Goal: Task Accomplishment & Management: Manage account settings

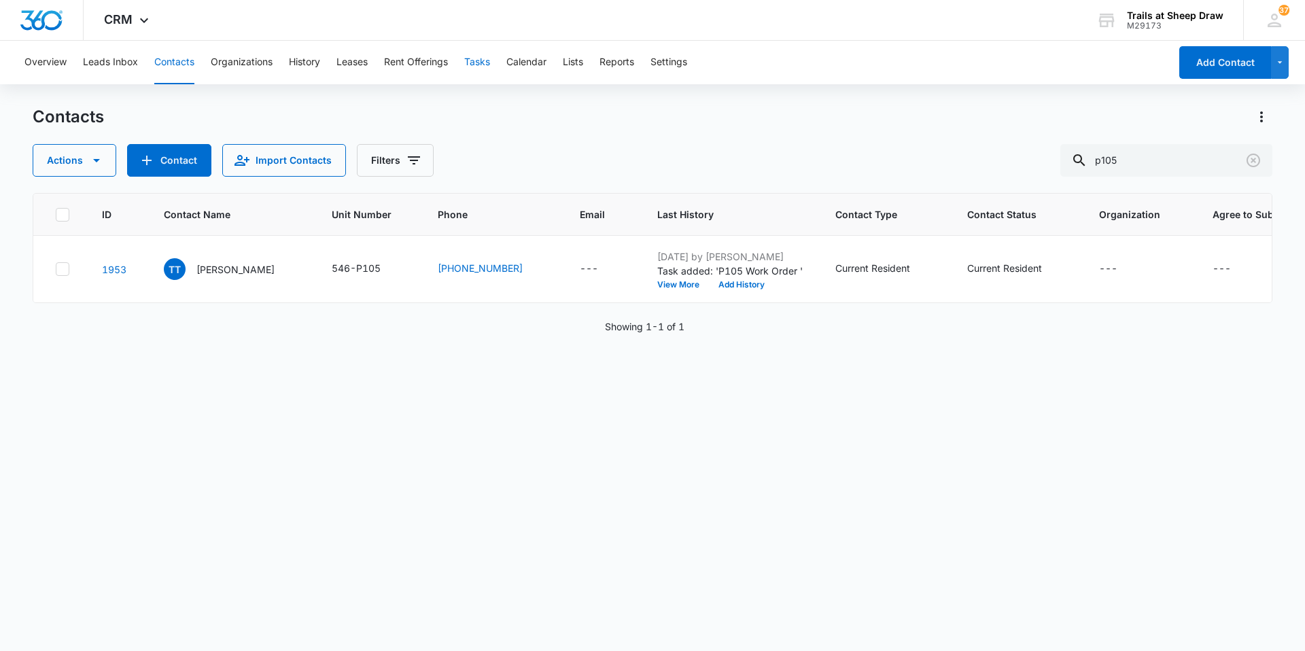
click at [478, 53] on button "Tasks" at bounding box center [477, 62] width 26 height 43
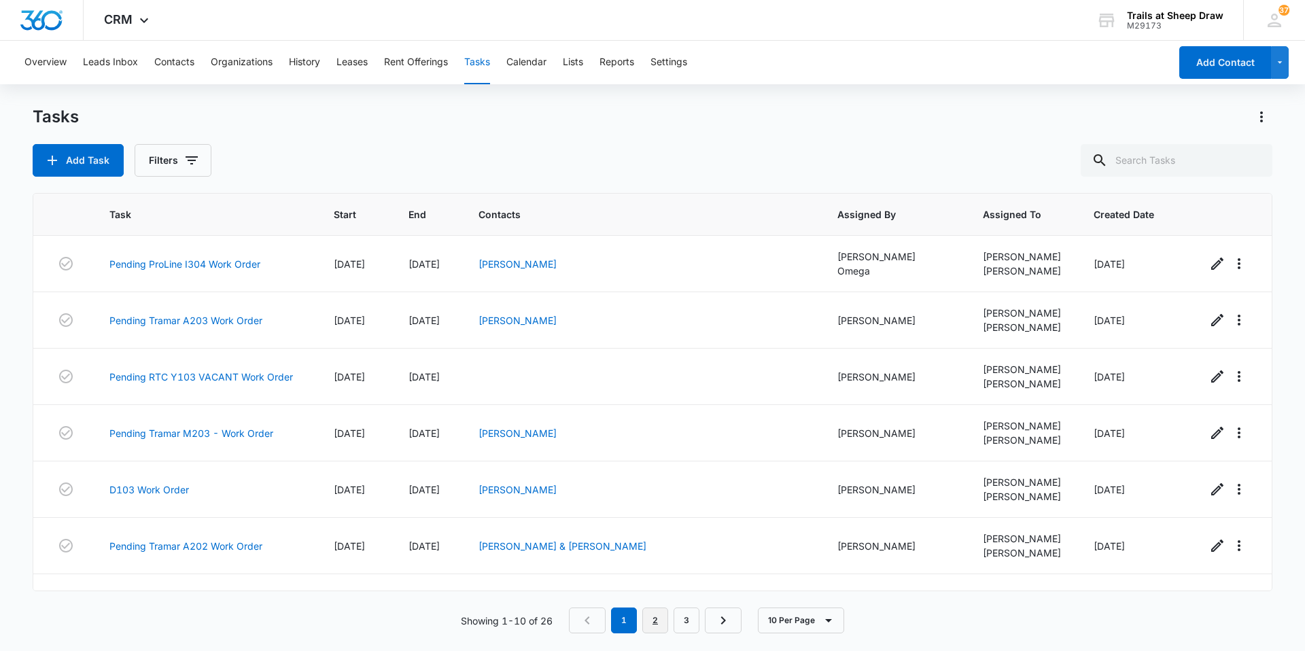
click at [658, 628] on link "2" at bounding box center [655, 620] width 26 height 26
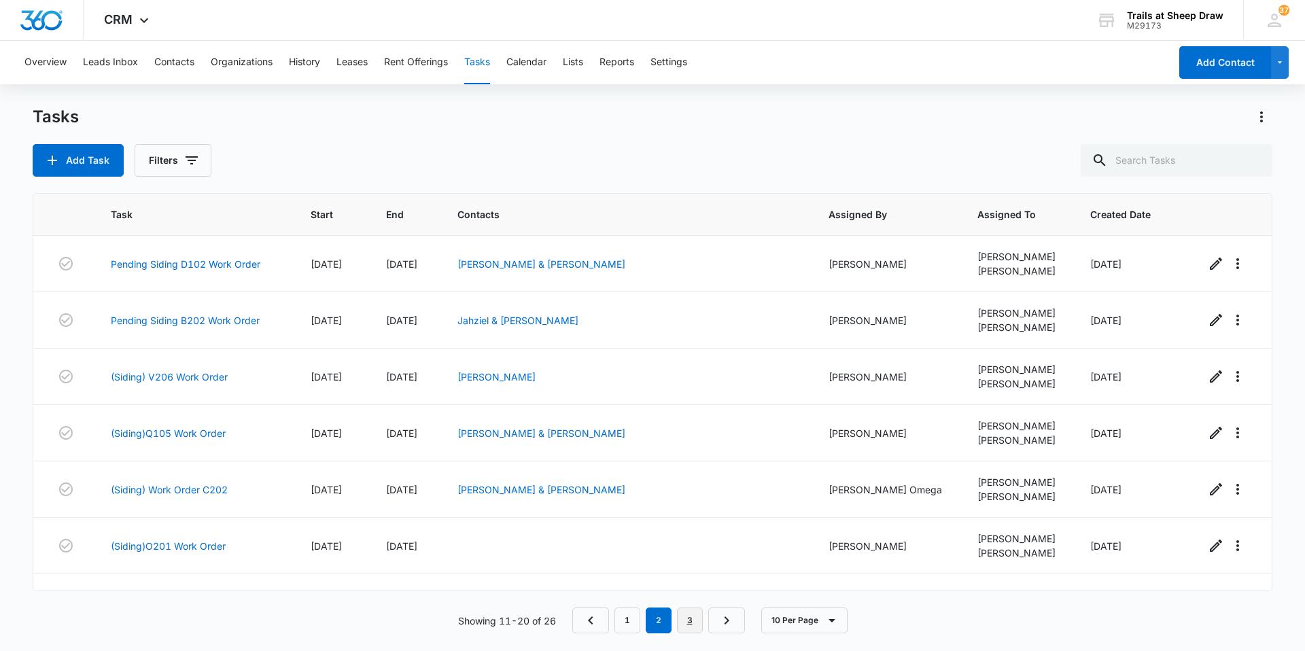
click at [690, 616] on link "3" at bounding box center [690, 620] width 26 height 26
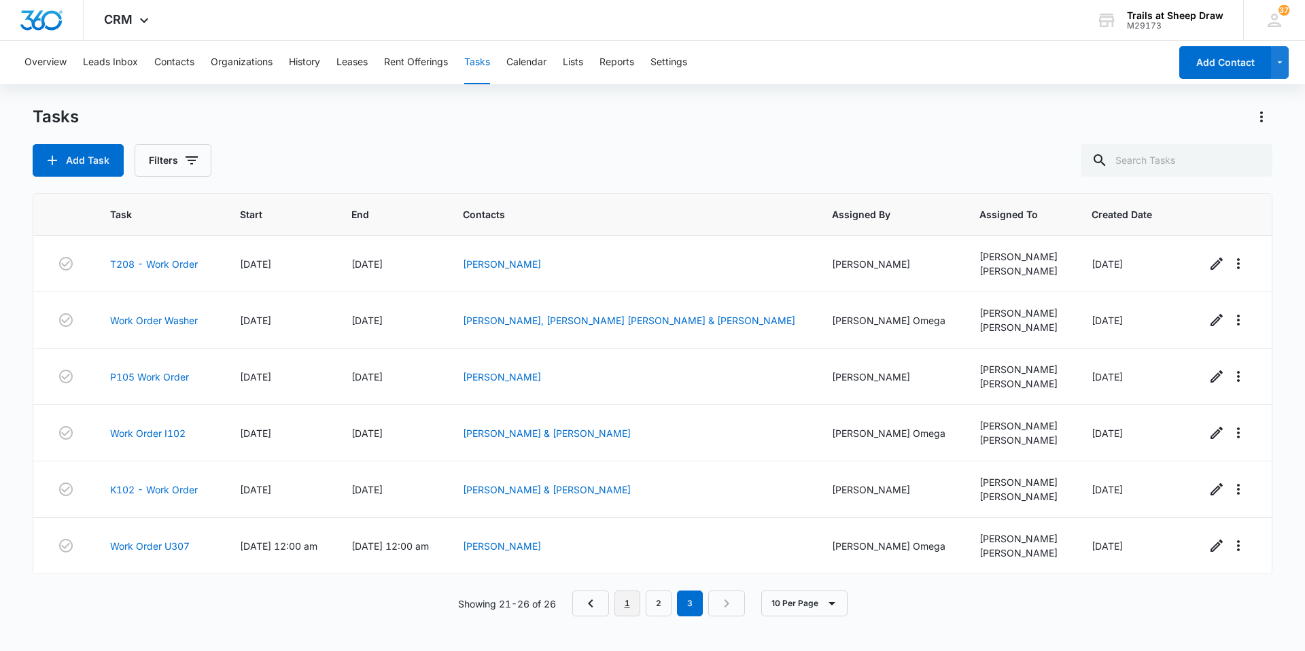
click at [619, 605] on link "1" at bounding box center [627, 603] width 26 height 26
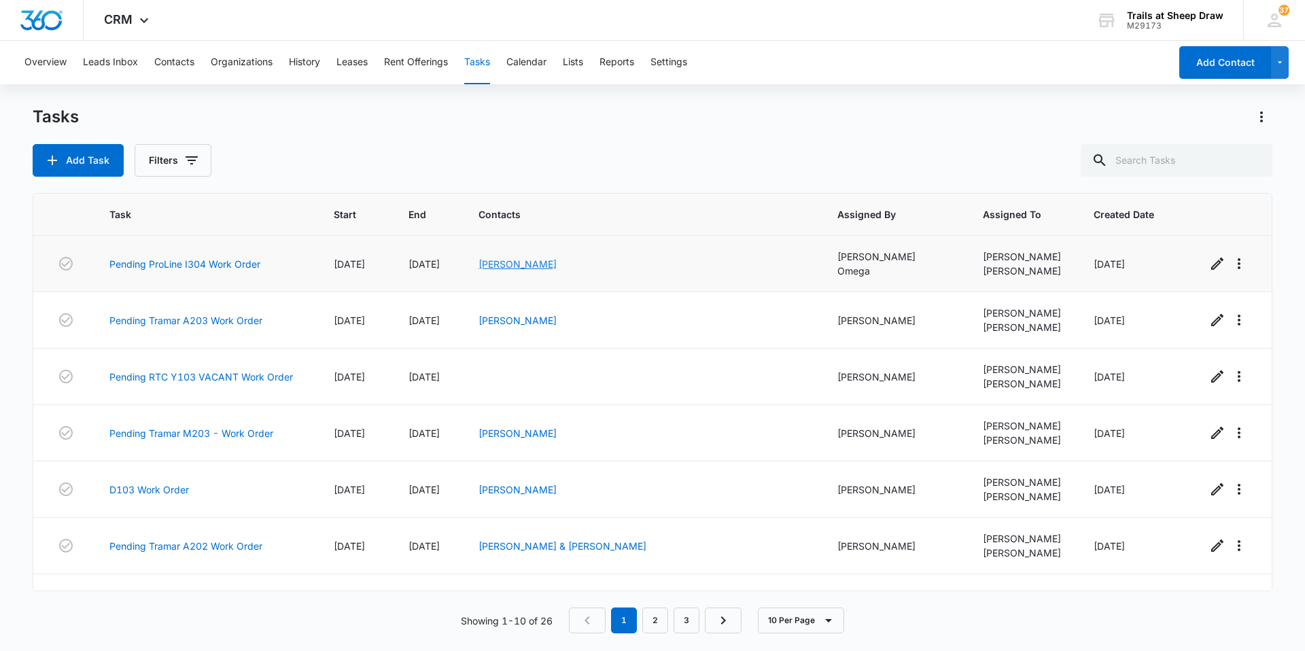
click at [510, 264] on link "[PERSON_NAME]" at bounding box center [517, 264] width 78 height 12
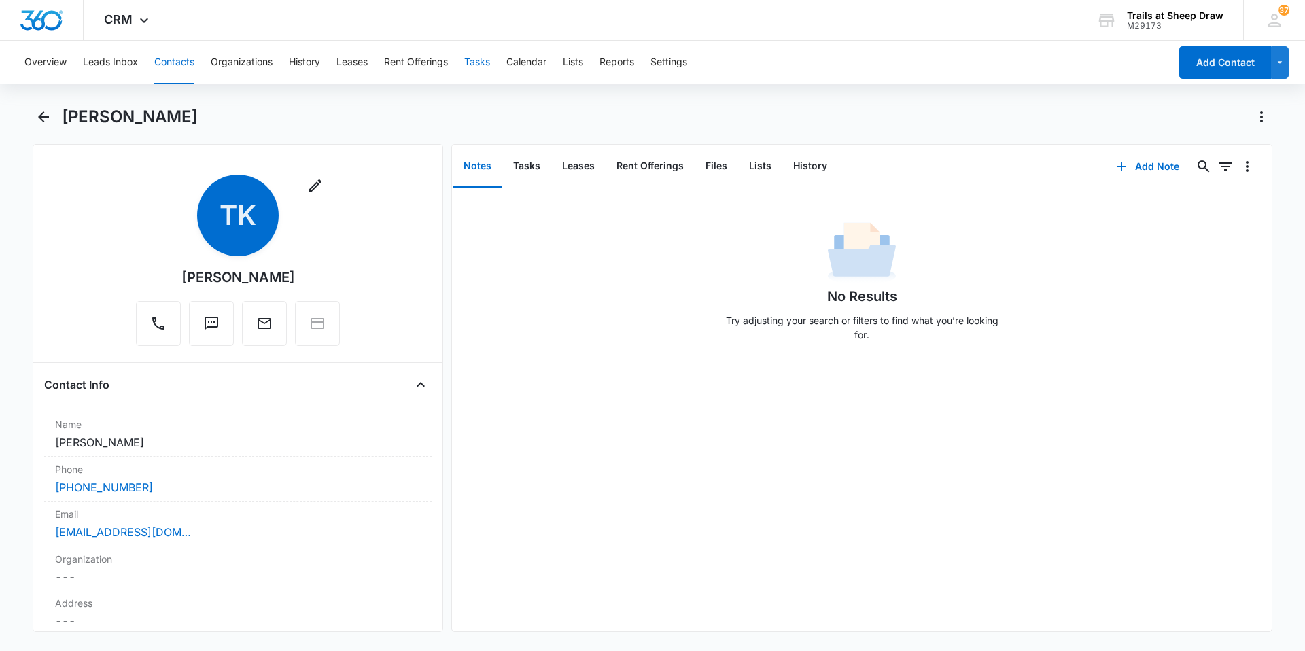
click at [472, 60] on button "Tasks" at bounding box center [477, 62] width 26 height 43
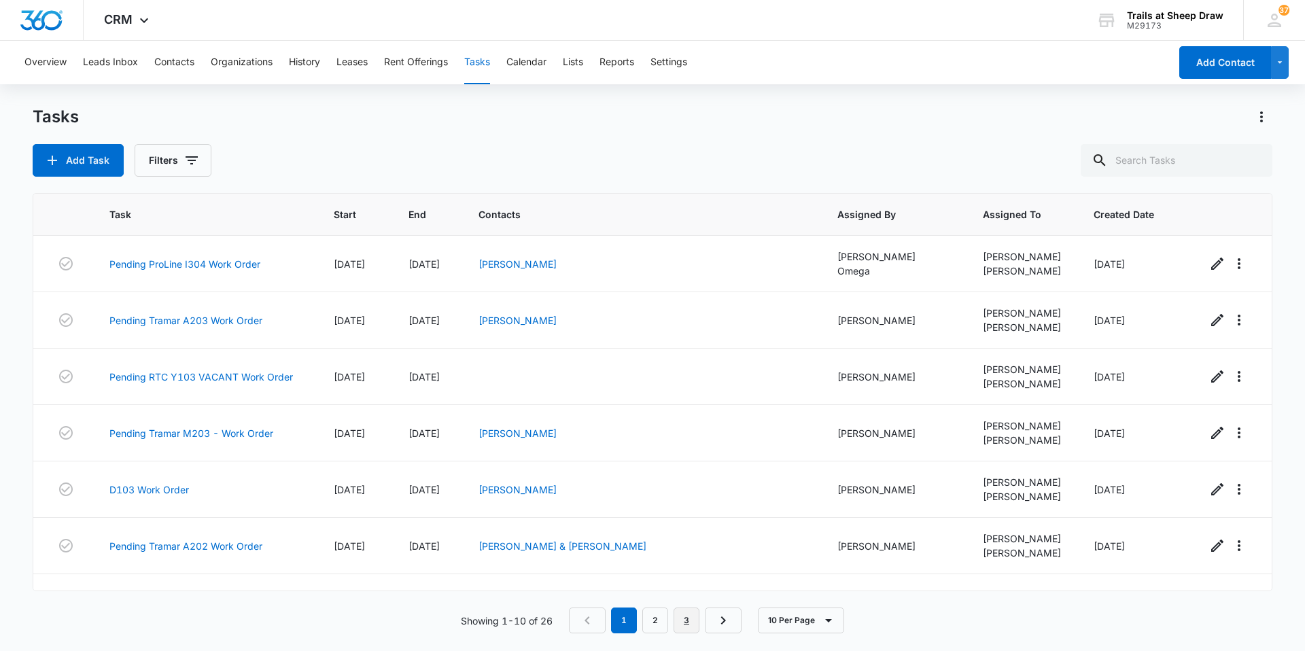
click at [690, 622] on link "3" at bounding box center [686, 620] width 26 height 26
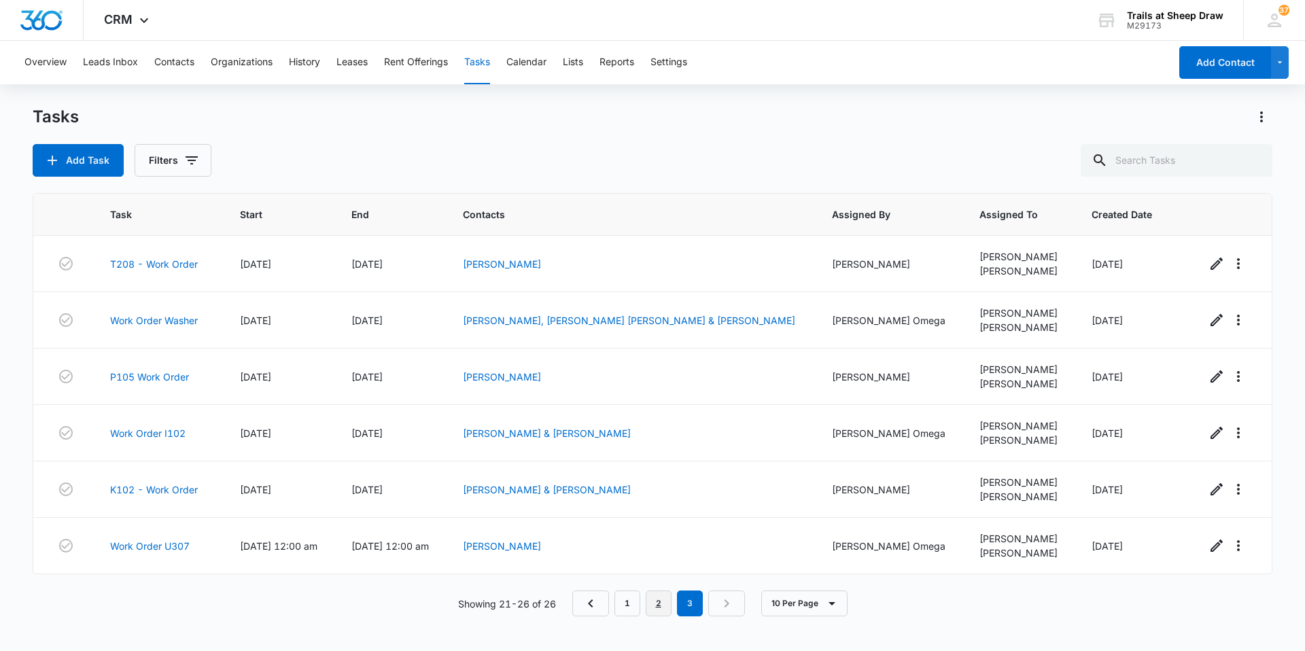
click at [650, 612] on link "2" at bounding box center [658, 603] width 26 height 26
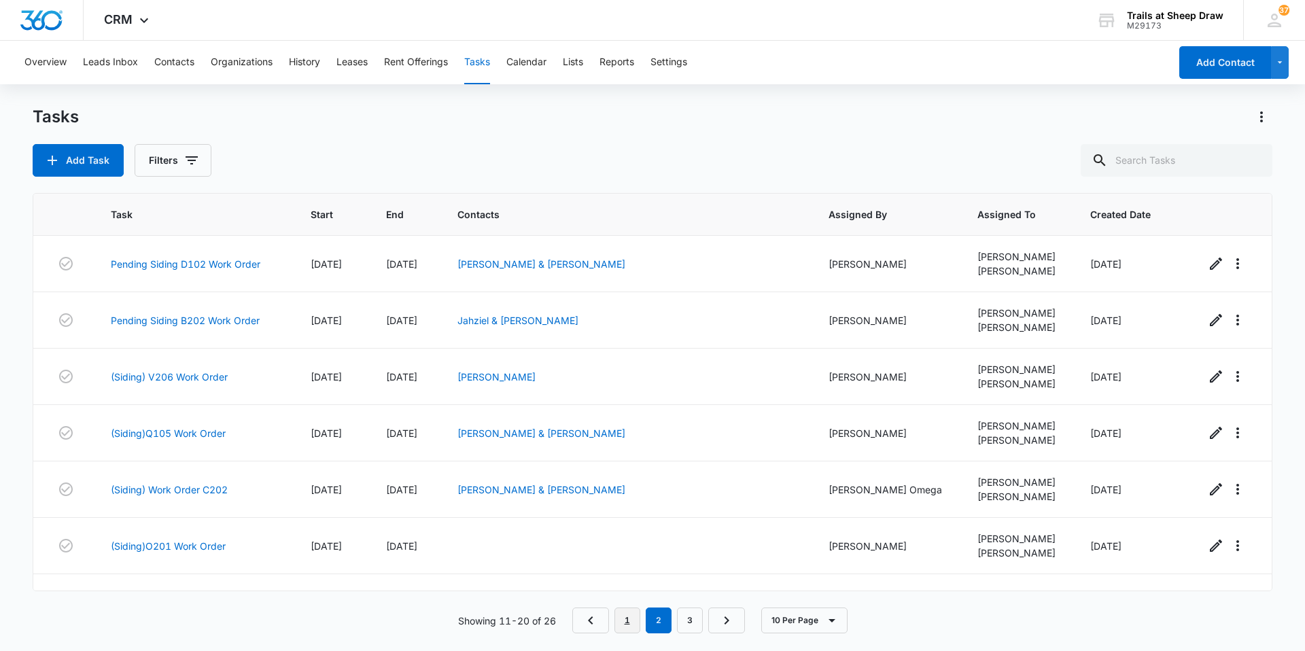
click at [626, 626] on link "1" at bounding box center [627, 620] width 26 height 26
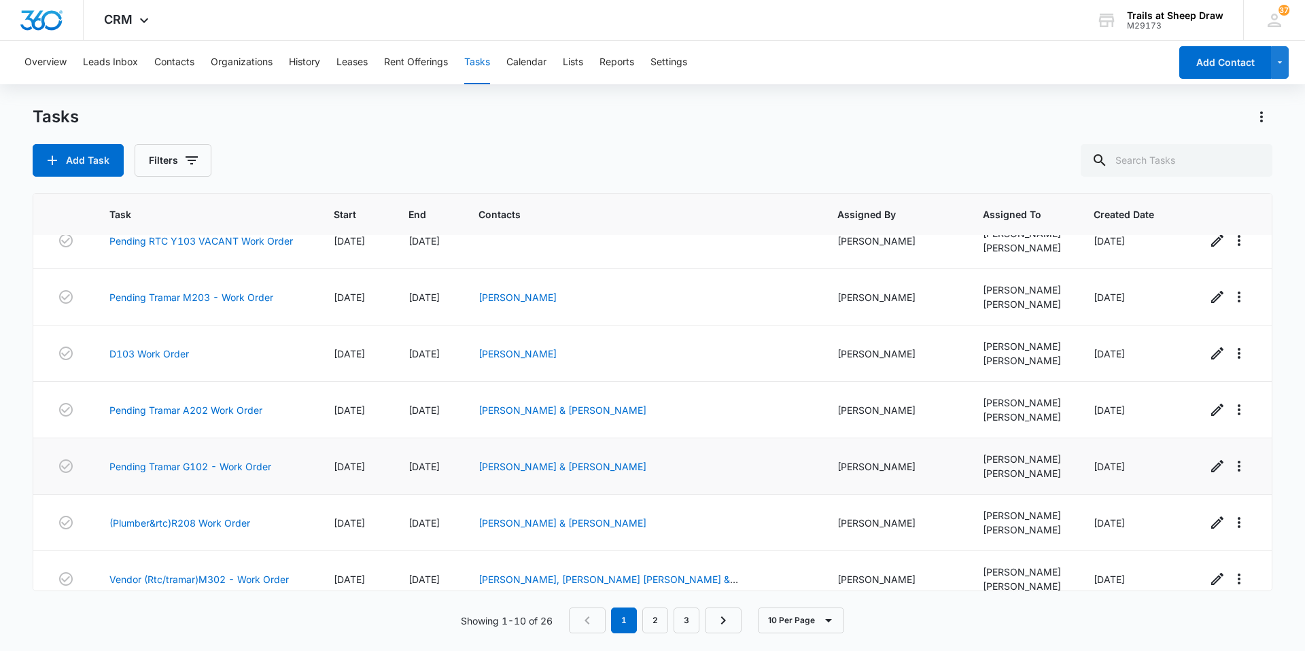
scroll to position [209, 0]
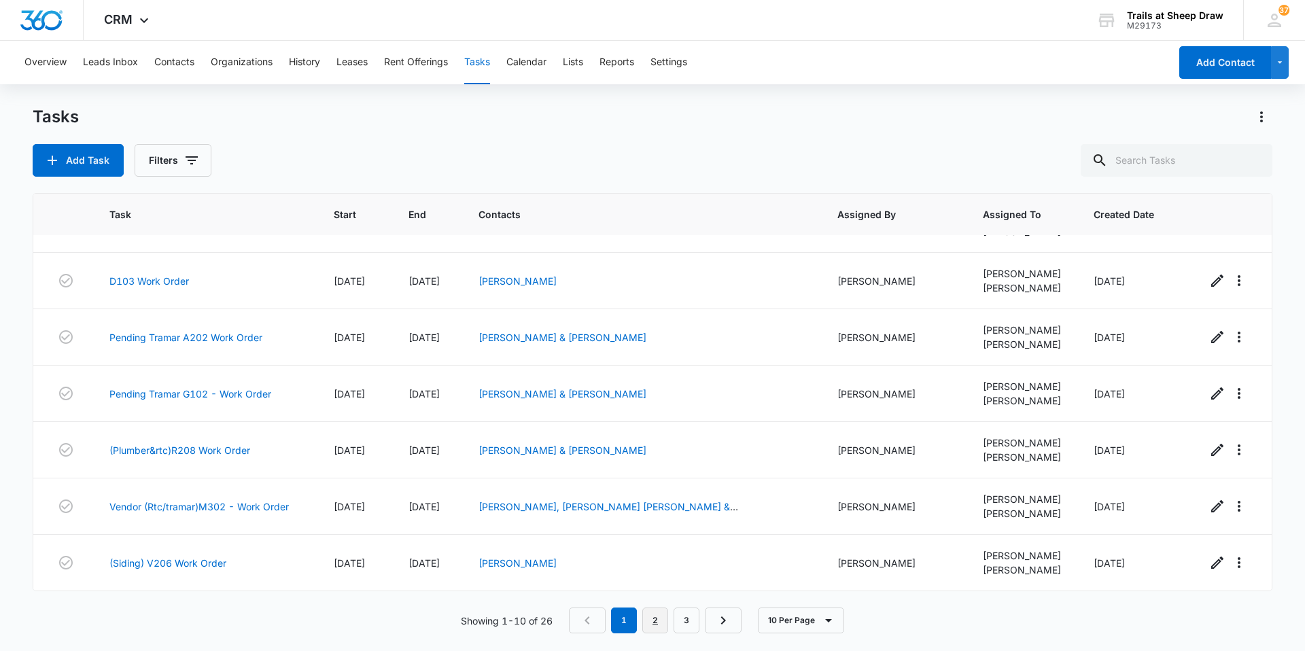
click at [651, 629] on link "2" at bounding box center [655, 620] width 26 height 26
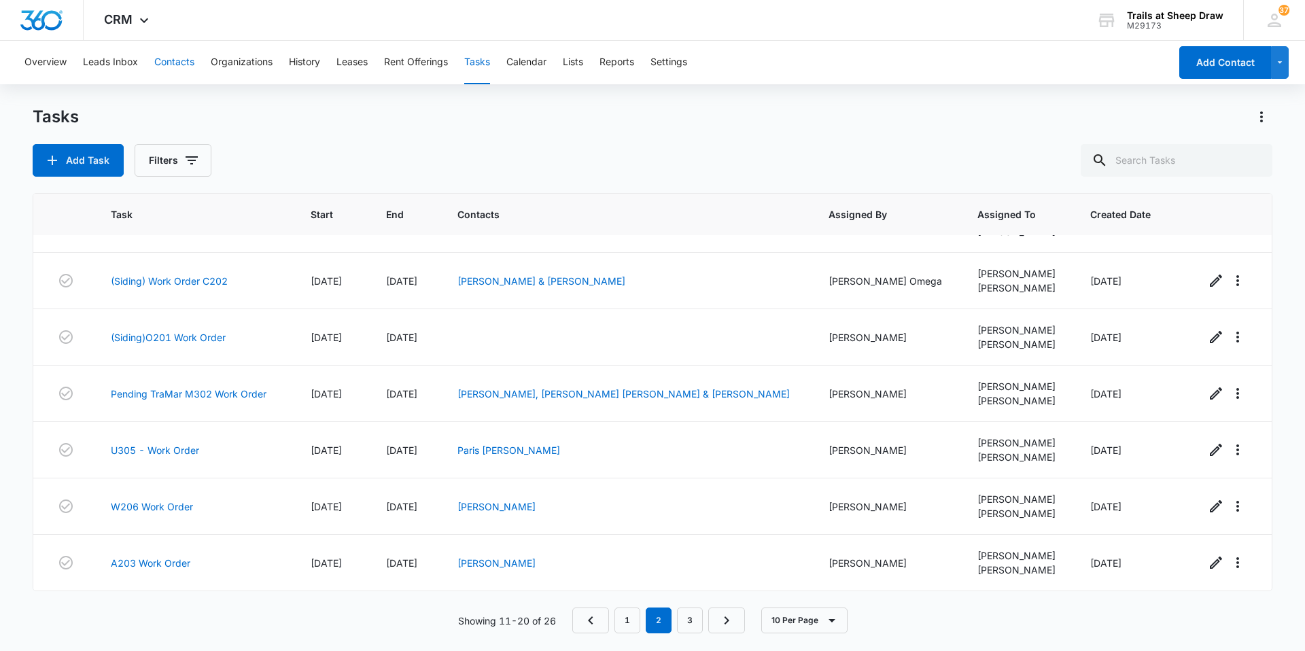
click at [169, 53] on button "Contacts" at bounding box center [174, 62] width 40 height 43
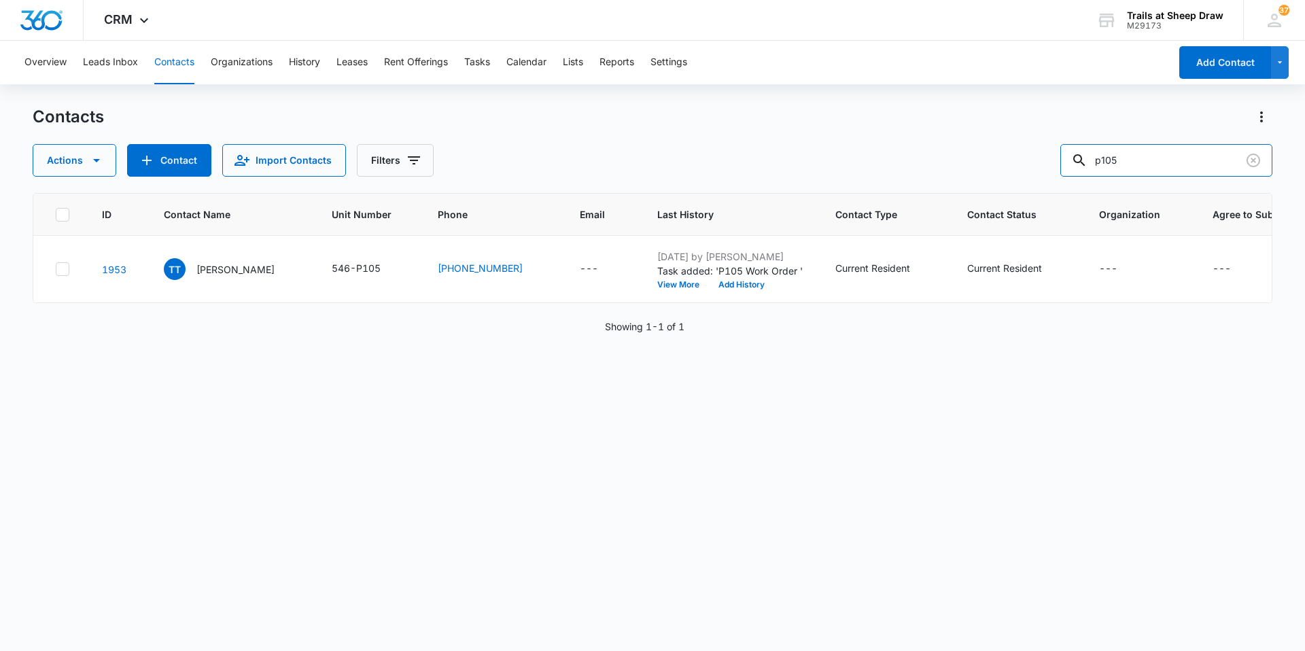
drag, startPoint x: 1154, startPoint y: 160, endPoint x: 830, endPoint y: 185, distance: 325.0
click at [864, 190] on div "Contacts Actions Contact Import Contacts Filters p105 ID Contact Name Unit Numb…" at bounding box center [652, 378] width 1239 height 544
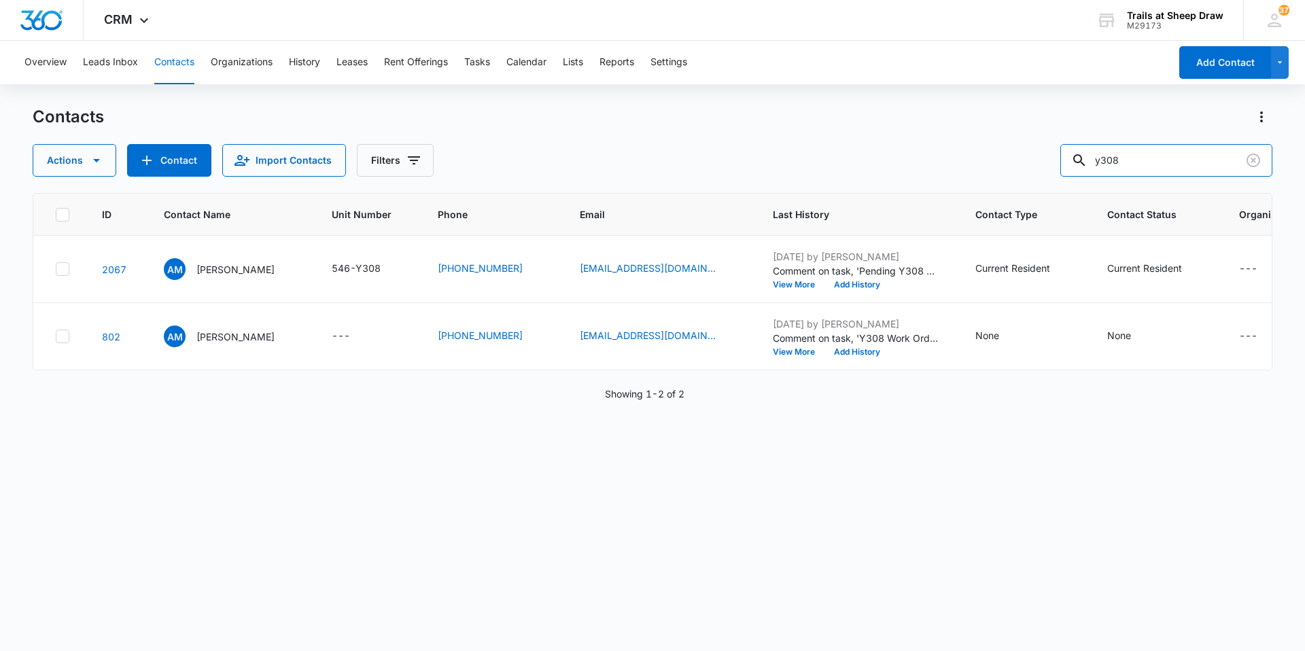
drag, startPoint x: 1207, startPoint y: 160, endPoint x: 949, endPoint y: 185, distance: 259.4
click at [949, 185] on div "Contacts Actions Contact Import Contacts Filters y308 ID Contact Name Unit Numb…" at bounding box center [652, 378] width 1239 height 544
type input "q105"
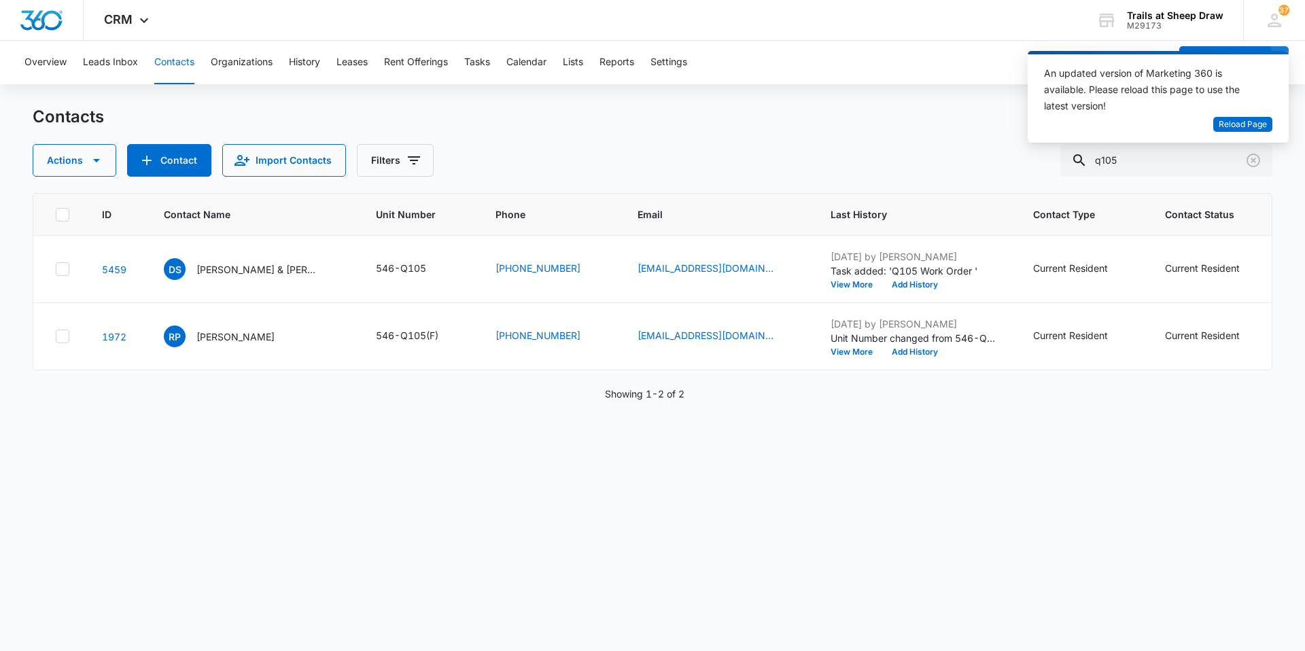
drag, startPoint x: 268, startPoint y: 380, endPoint x: 296, endPoint y: 377, distance: 28.7
click at [296, 370] on div "ID Contact Name Unit Number Phone Email Last History Contact Type Contact Statu…" at bounding box center [652, 281] width 1239 height 177
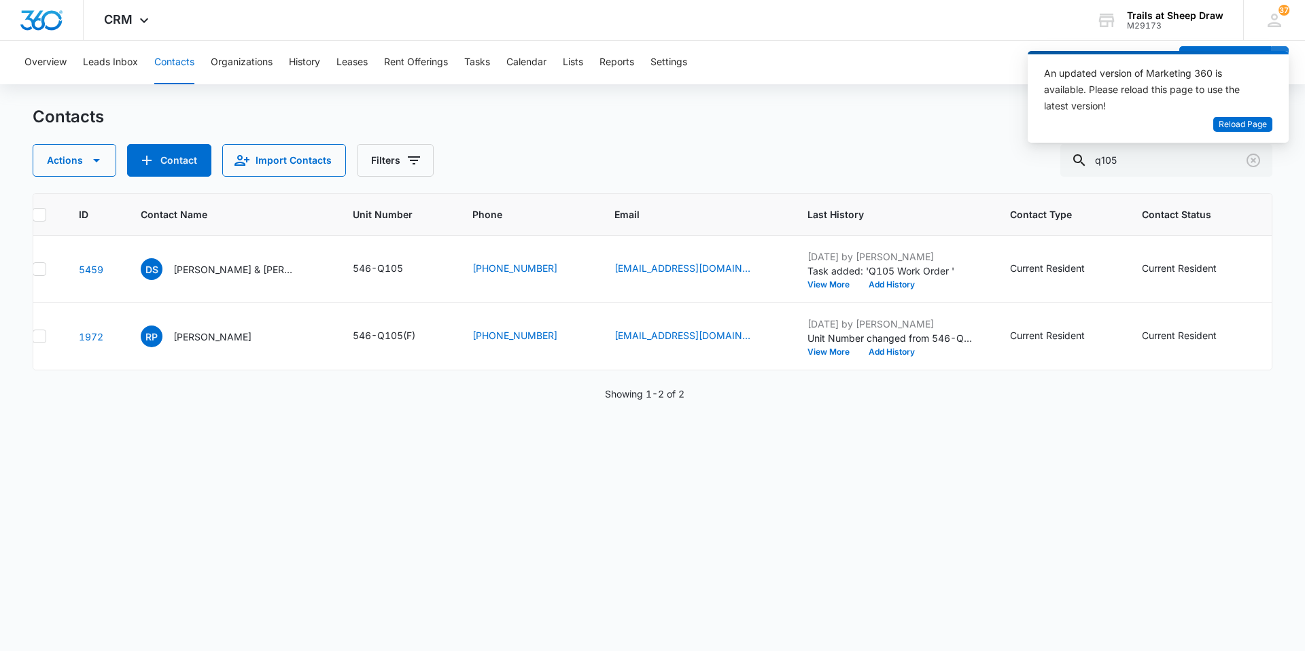
scroll to position [0, 13]
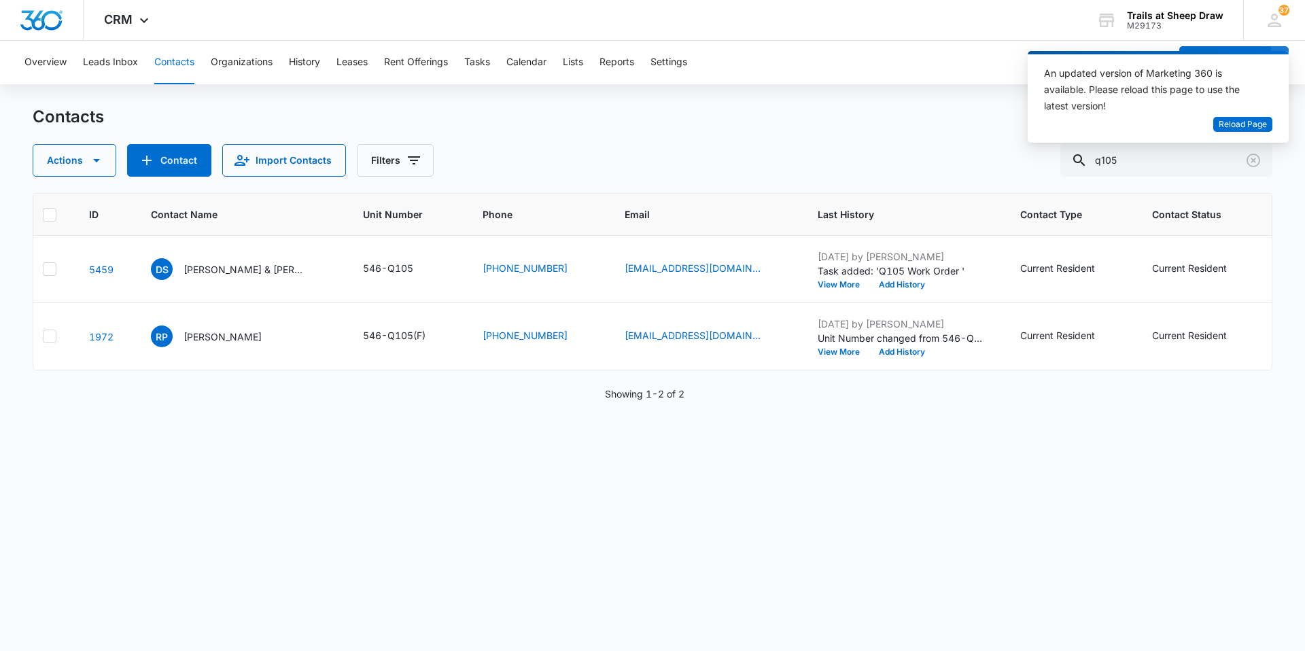
click at [889, 610] on div "ID Contact Name Unit Number Phone Email Last History Contact Type Contact Statu…" at bounding box center [652, 413] width 1239 height 440
click at [932, 580] on div "ID Contact Name Unit Number Phone Email Last History Contact Type Contact Statu…" at bounding box center [652, 413] width 1239 height 440
